Goal: Navigation & Orientation: Find specific page/section

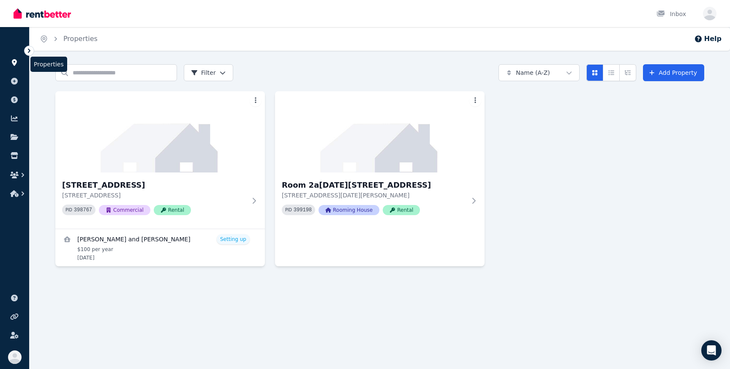
click at [14, 64] on icon at bounding box center [14, 62] width 5 height 7
click at [5, 90] on ul "ORGANISE Properties Add property Payments Finance report Documents Marketplace" at bounding box center [14, 118] width 29 height 167
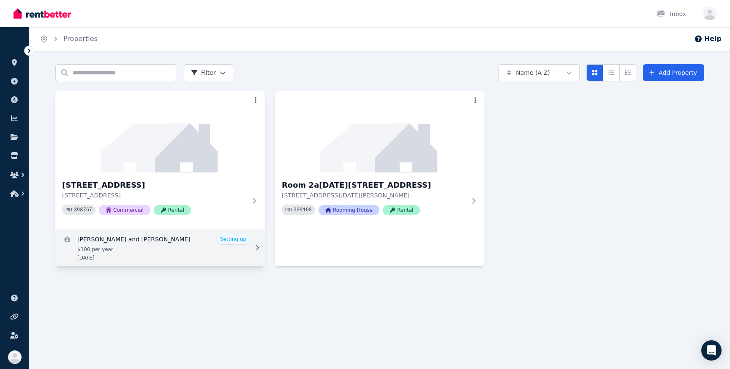
click at [240, 237] on link "View details for Sameera and Sameera Liyanage" at bounding box center [160, 247] width 210 height 37
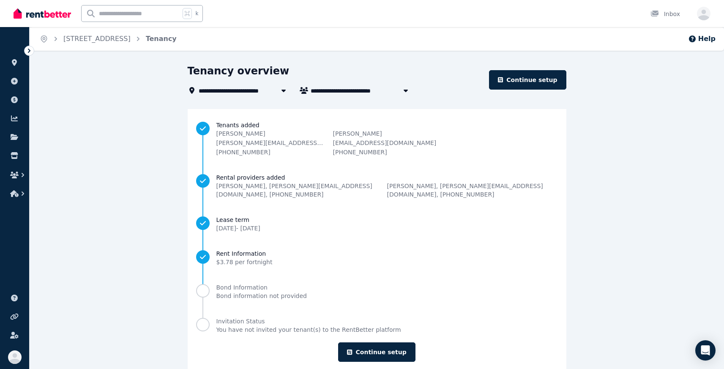
click at [122, 118] on div "**********" at bounding box center [377, 226] width 694 height 325
click at [12, 68] on link at bounding box center [15, 63] width 16 height 14
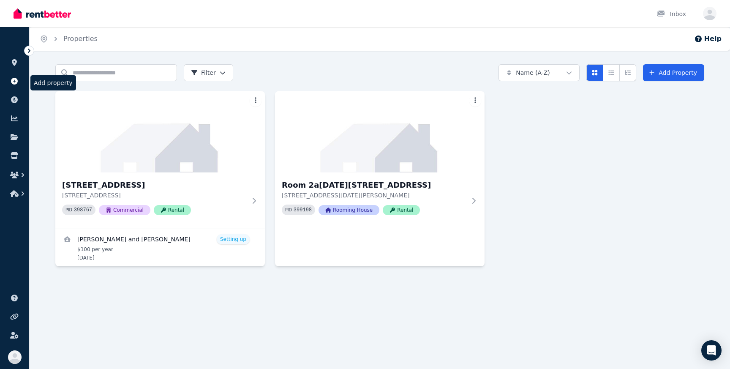
click at [10, 81] on icon at bounding box center [14, 81] width 8 height 7
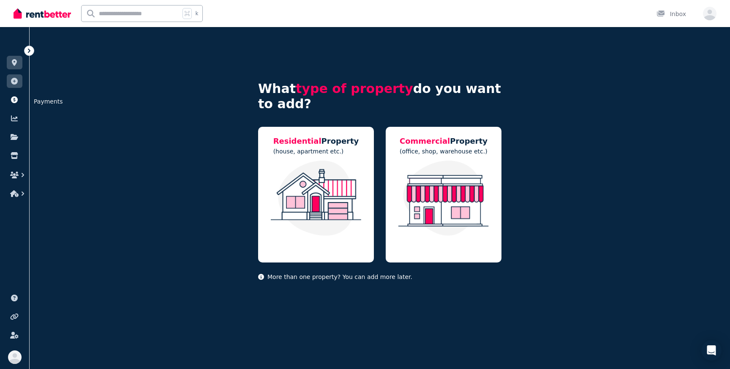
click at [9, 93] on link at bounding box center [15, 100] width 16 height 14
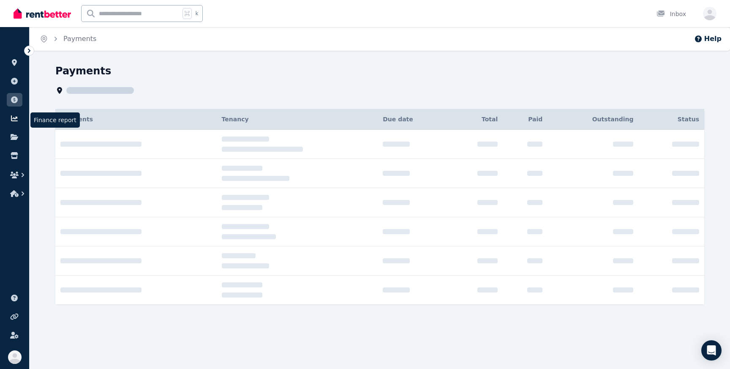
click at [9, 117] on link at bounding box center [15, 119] width 16 height 14
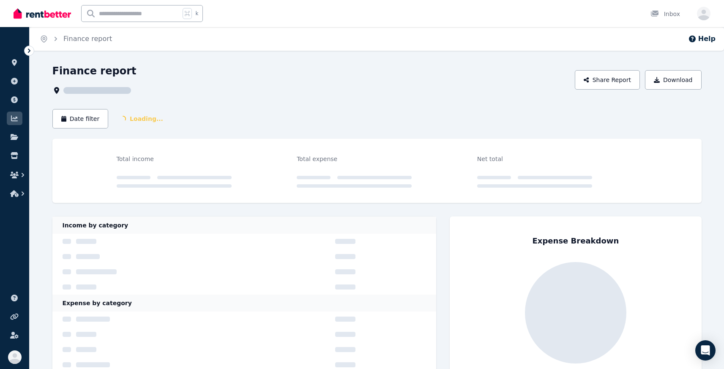
click at [4, 148] on ul "ORGANISE Properties Add property Payments Finance report Documents Marketplace" at bounding box center [14, 118] width 29 height 167
